Goal: Transaction & Acquisition: Subscribe to service/newsletter

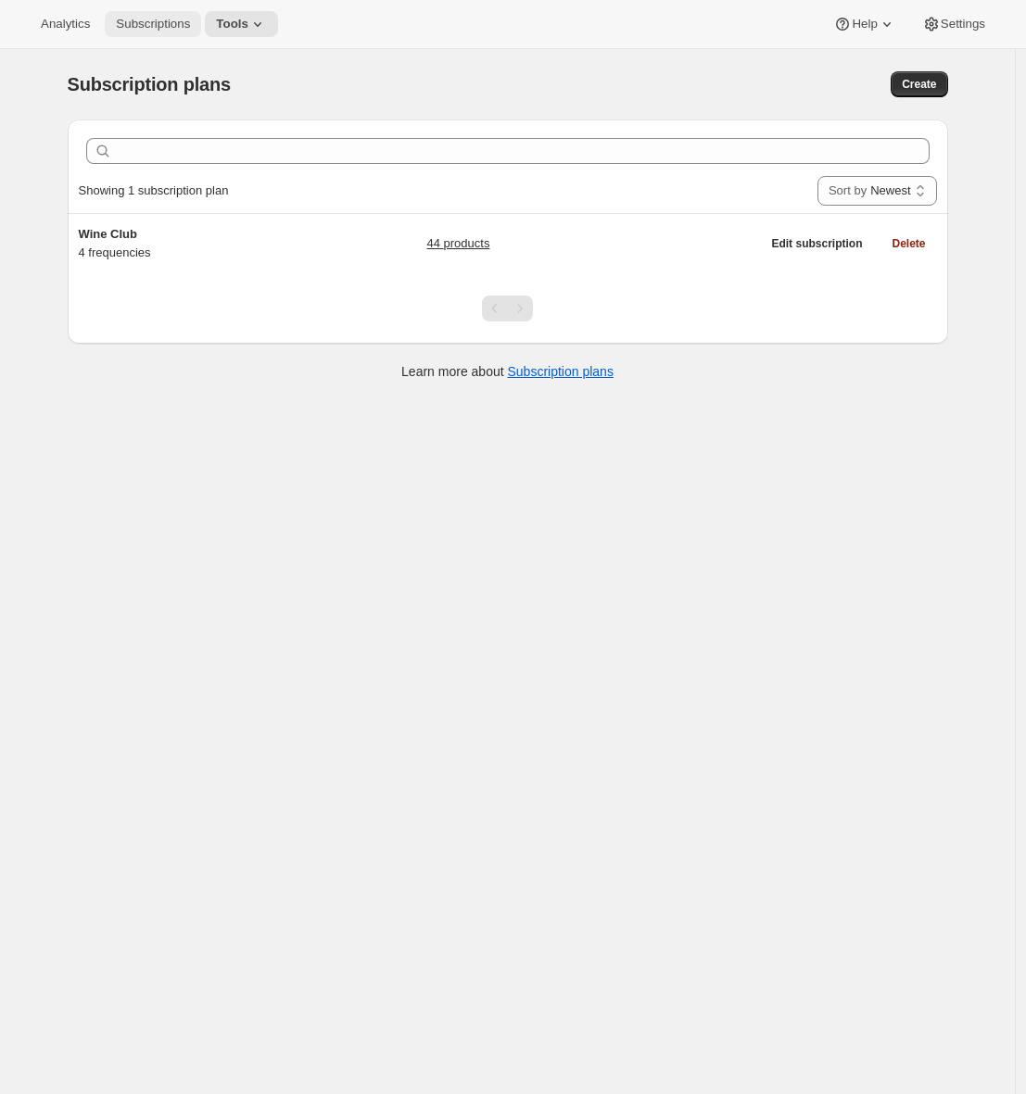
click at [154, 22] on span "Subscriptions" at bounding box center [153, 24] width 74 height 15
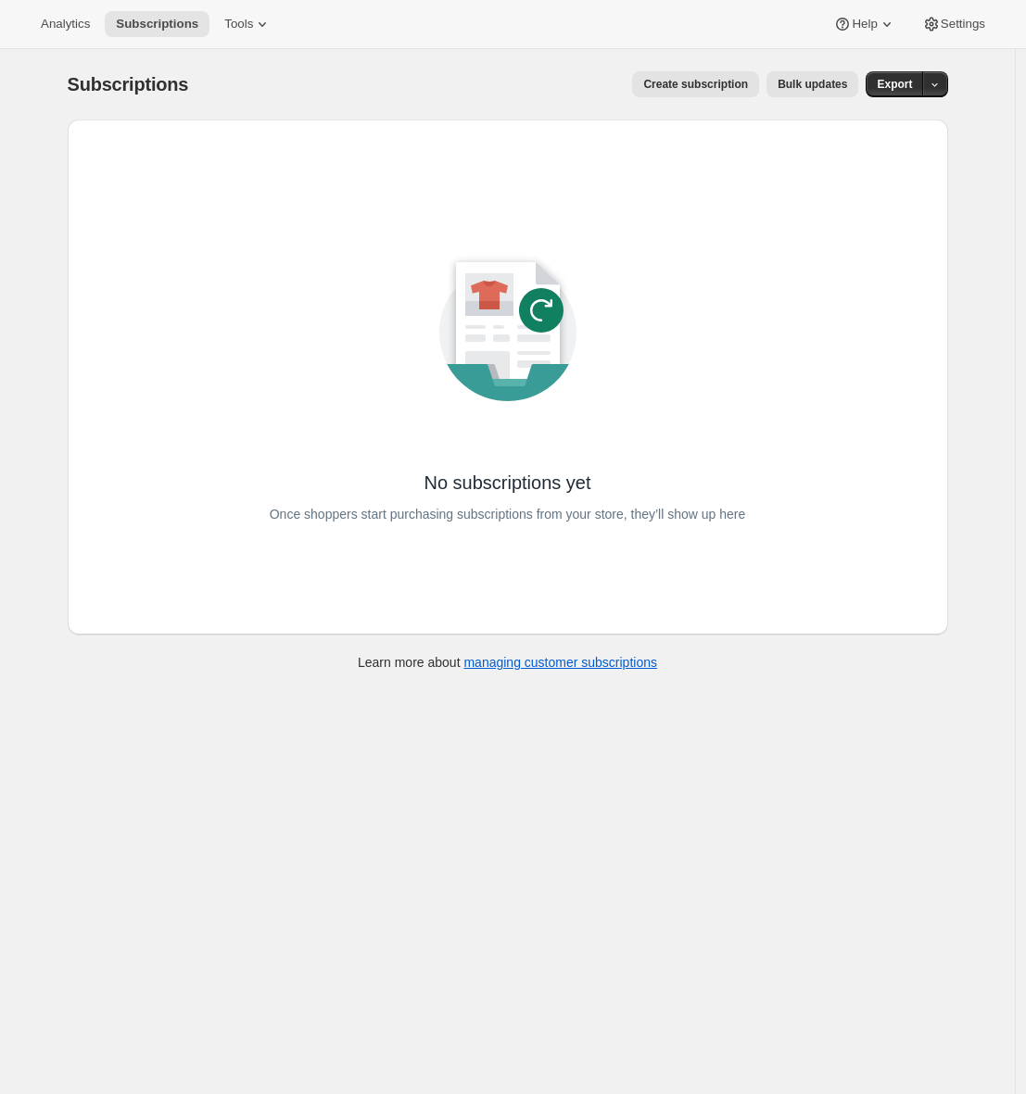
click at [377, 48] on div "Analytics Subscriptions Tools Help Settings" at bounding box center [513, 24] width 1026 height 49
click at [709, 90] on span "Create subscription" at bounding box center [695, 84] width 105 height 15
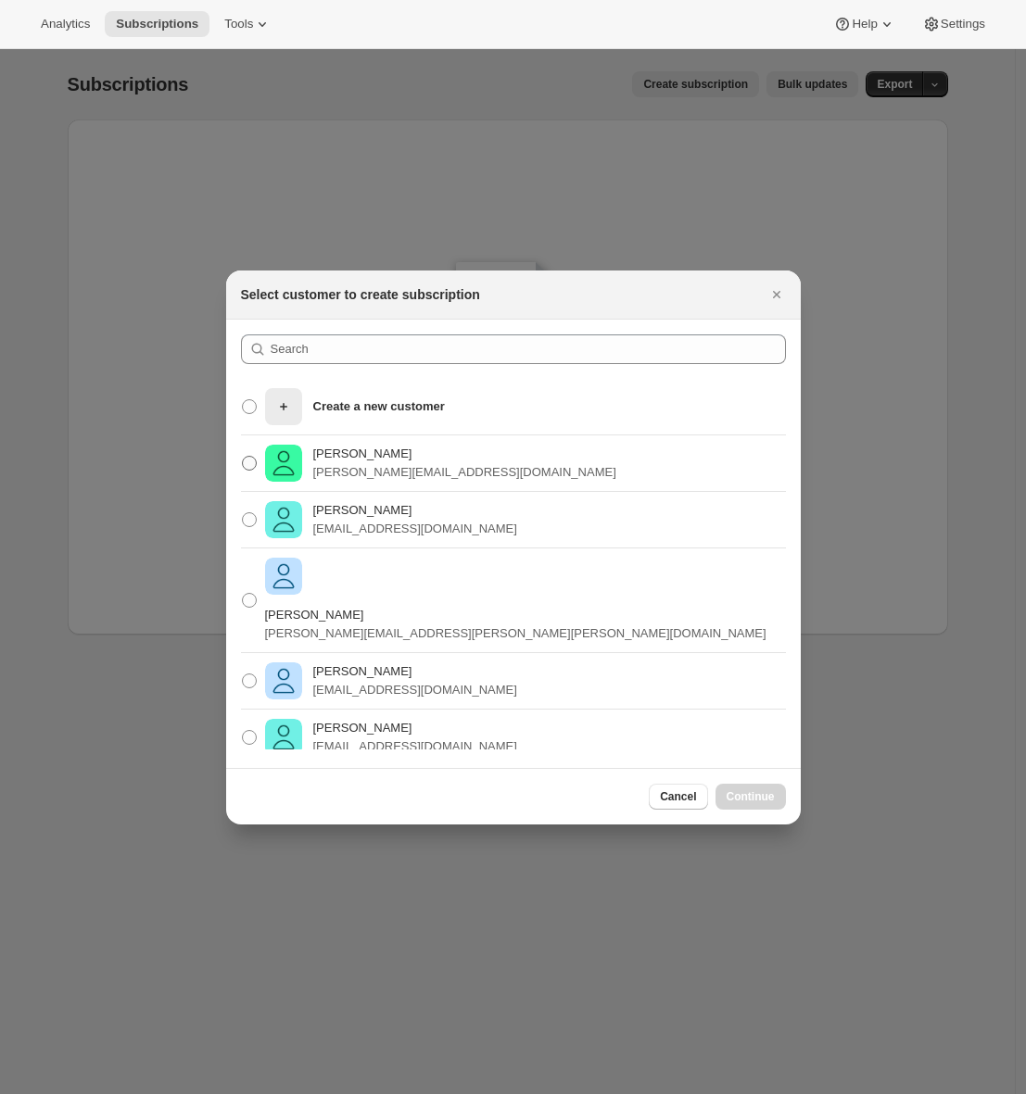
click at [448, 460] on p "[PERSON_NAME]" at bounding box center [464, 454] width 303 height 19
click at [243, 457] on input "[PERSON_NAME] Pink [PERSON_NAME][EMAIL_ADDRESS][DOMAIN_NAME]" at bounding box center [242, 456] width 1 height 1
radio input "true"
click at [742, 800] on span "Continue" at bounding box center [750, 796] width 48 height 15
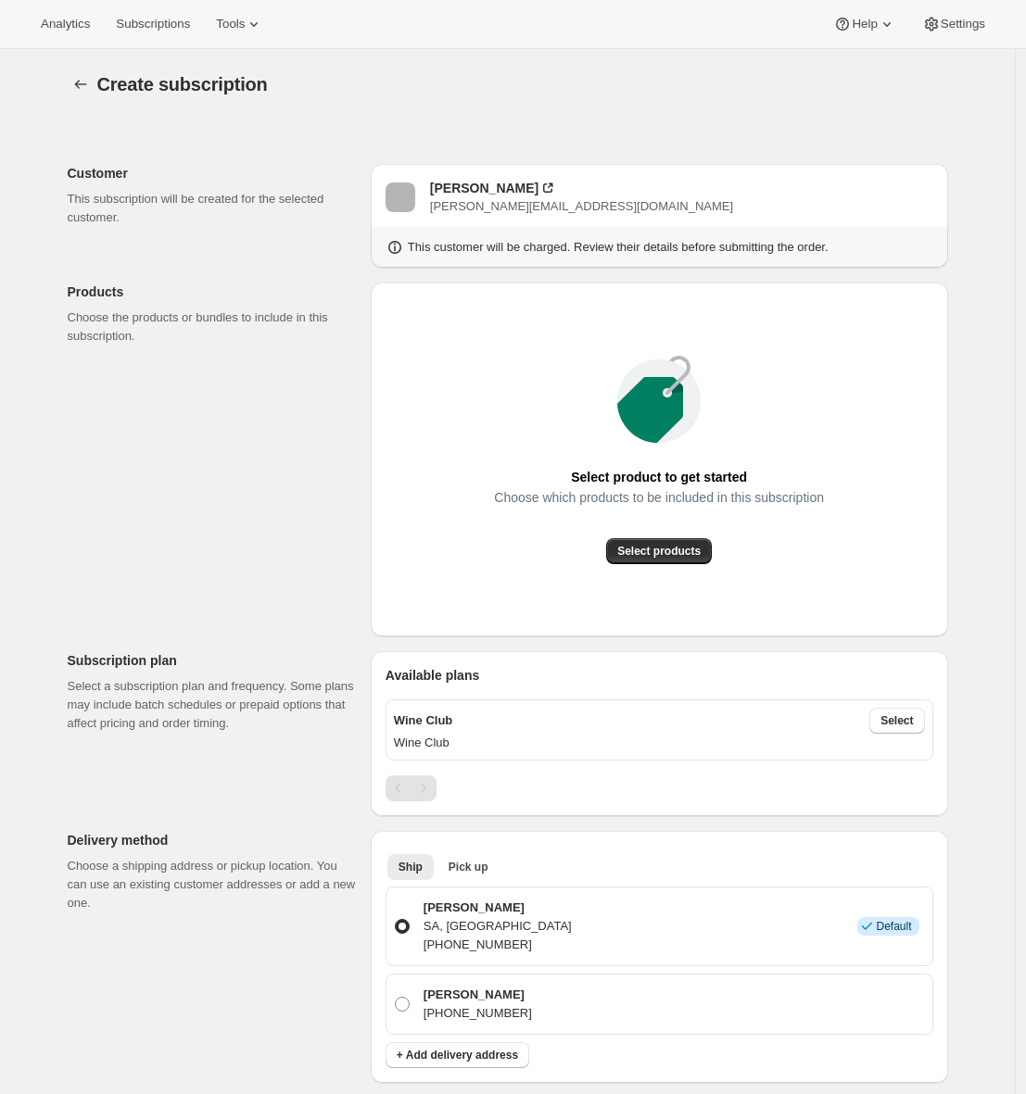
scroll to position [354, 0]
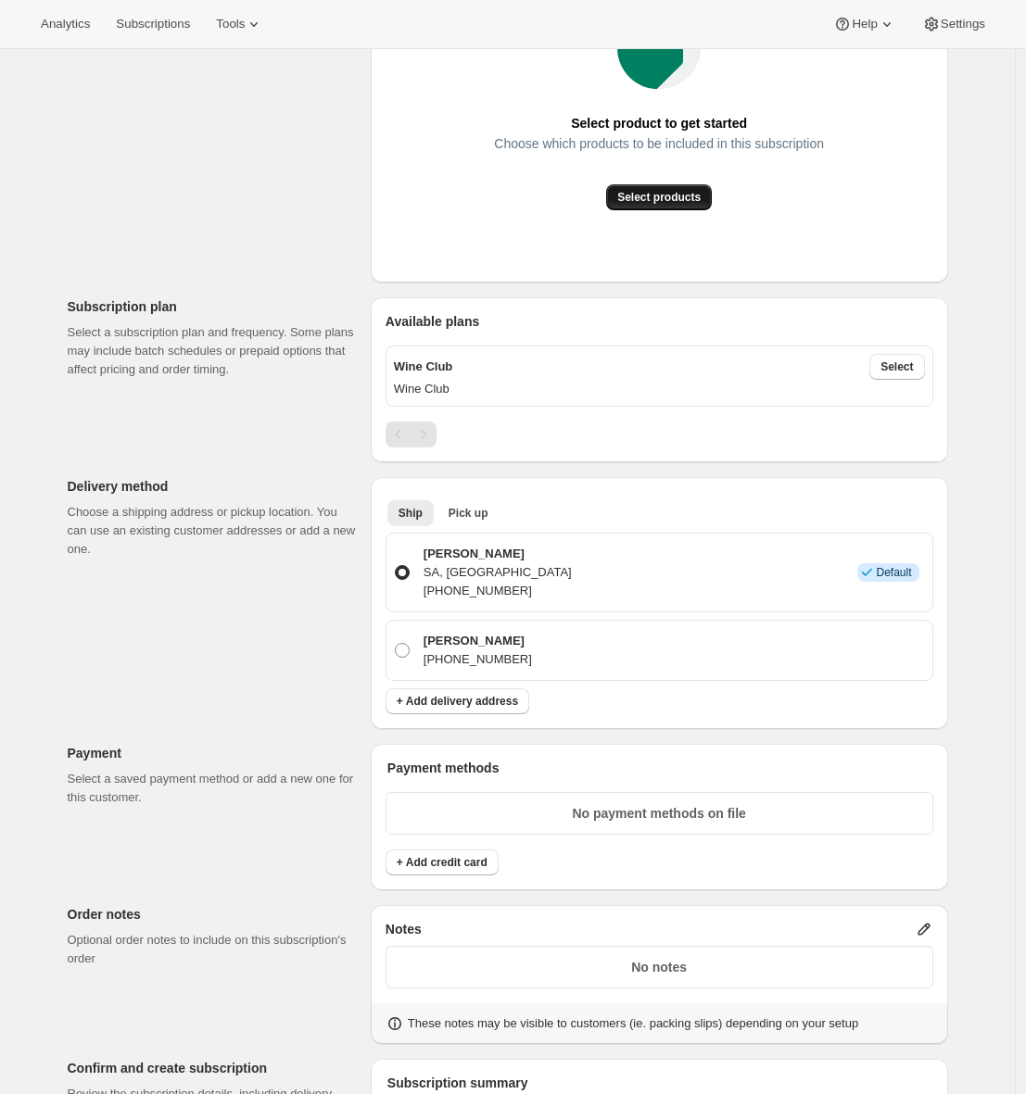
click at [681, 205] on button "Select products" at bounding box center [659, 197] width 106 height 26
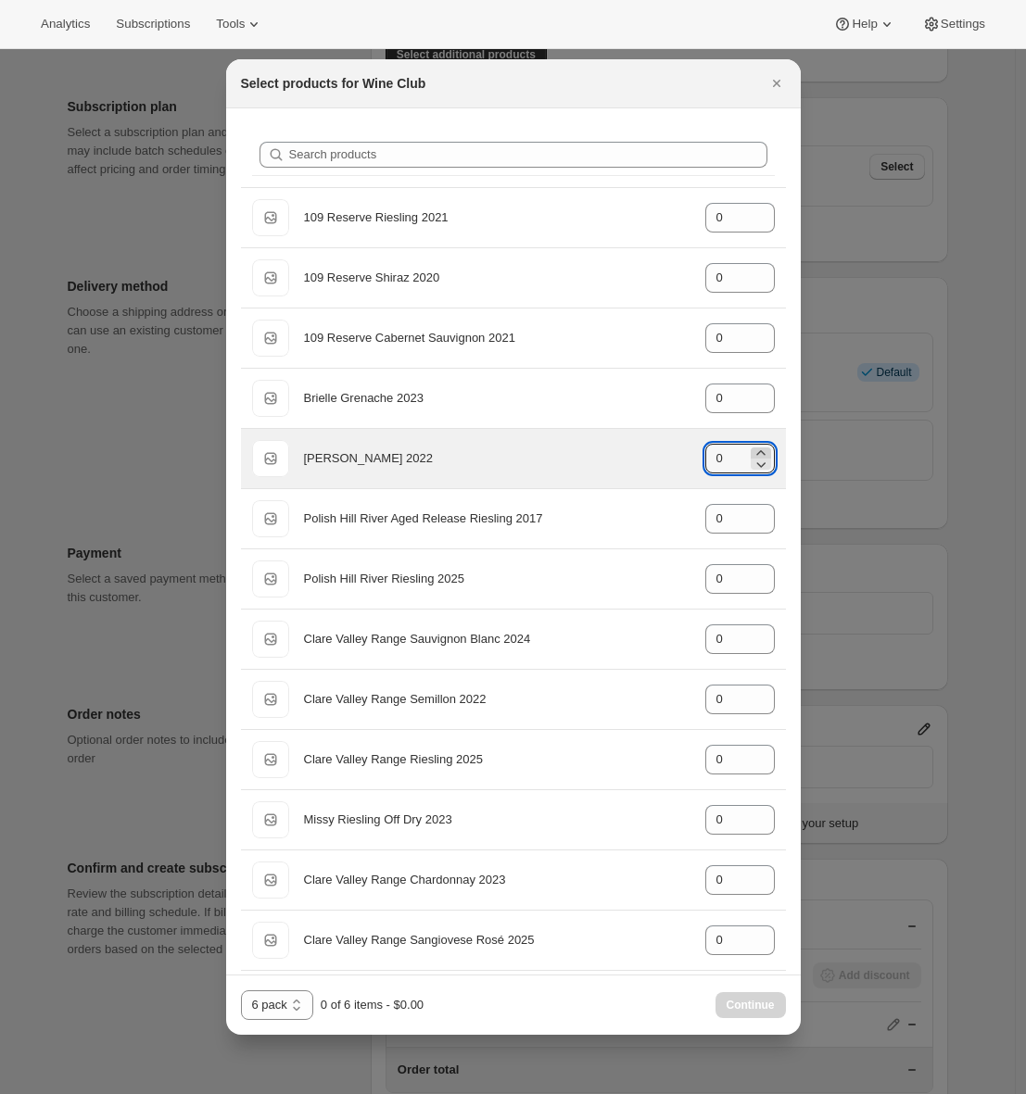
click at [751, 450] on icon ":r1m:" at bounding box center [760, 453] width 19 height 19
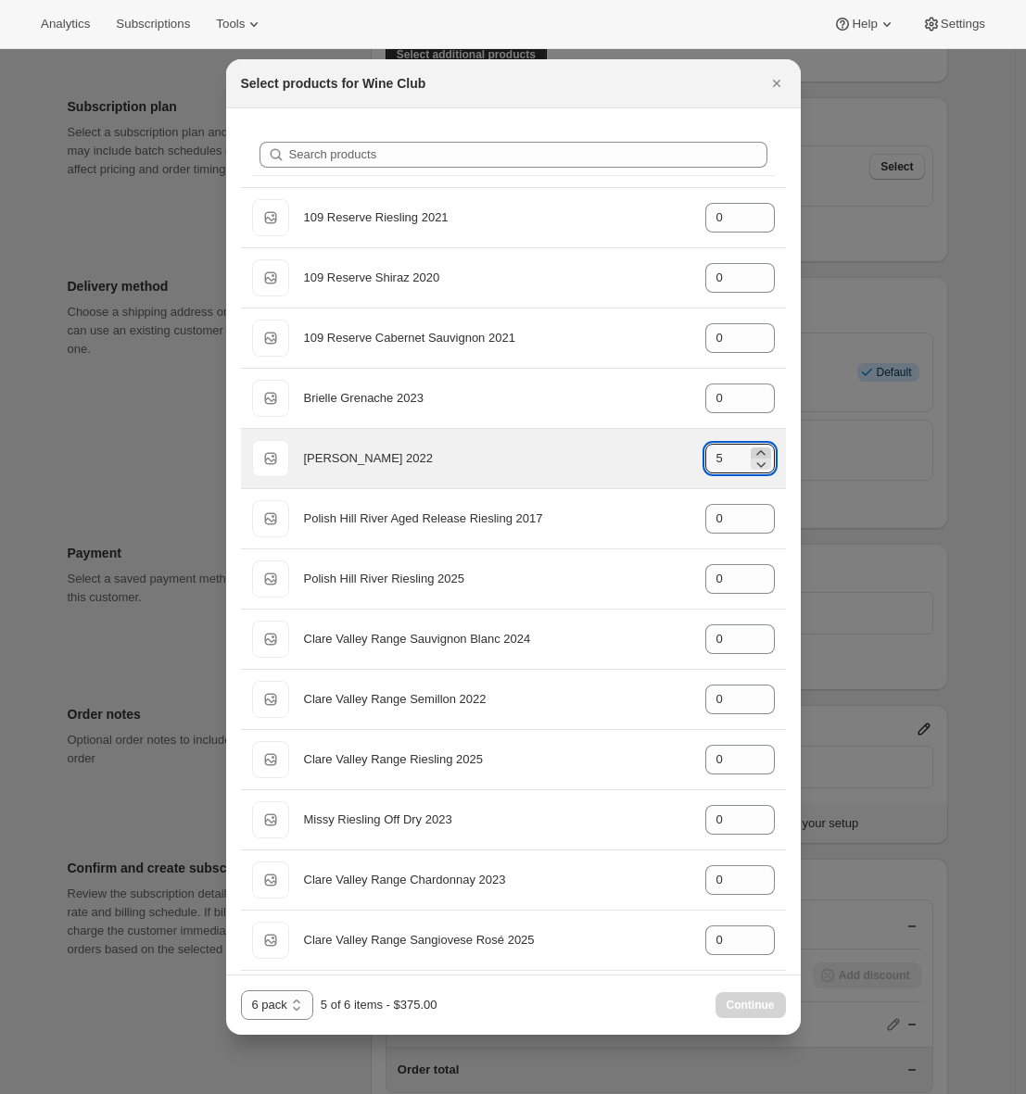
click at [751, 450] on icon ":r1m:" at bounding box center [760, 453] width 19 height 19
type input "6"
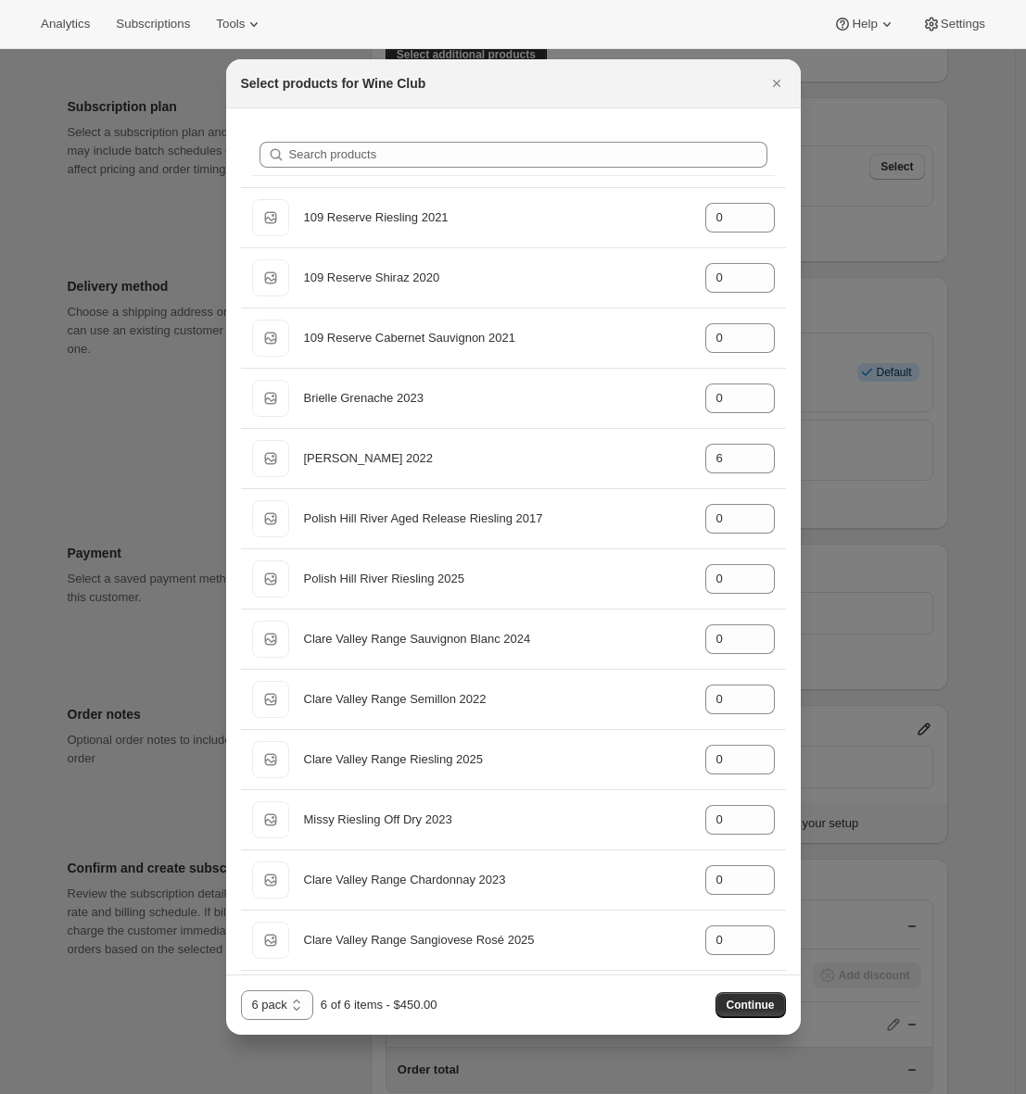
drag, startPoint x: 741, startPoint y: 1010, endPoint x: 719, endPoint y: 109, distance: 900.9
click at [719, 109] on div "Select products for Wine Club Search products Default Title 109 Reserve Rieslin…" at bounding box center [513, 547] width 574 height 976
click at [782, 87] on icon "Close" at bounding box center [776, 83] width 19 height 19
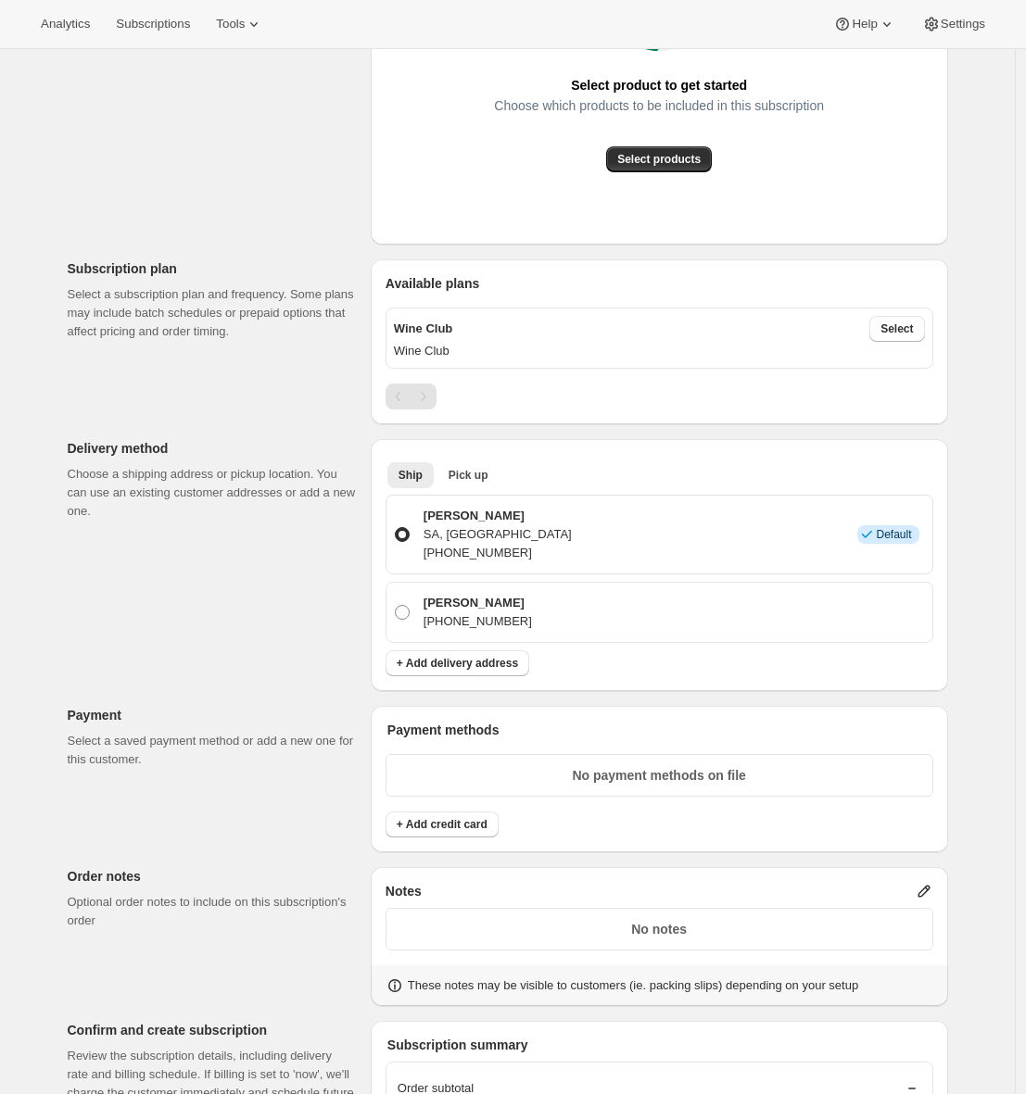
scroll to position [686, 0]
